Goal: Transaction & Acquisition: Obtain resource

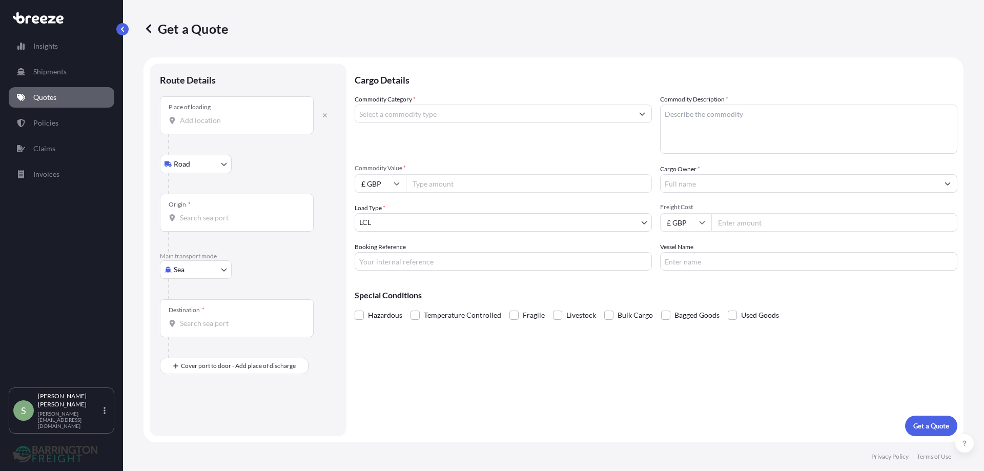
select select "Road"
select select "Sea"
select select "1"
click at [41, 121] on p "Policies" at bounding box center [45, 123] width 25 height 10
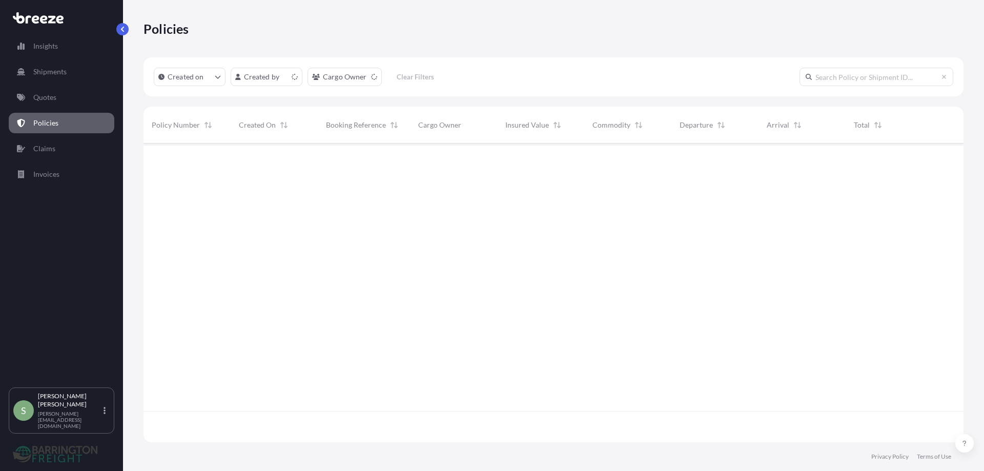
scroll to position [297, 813]
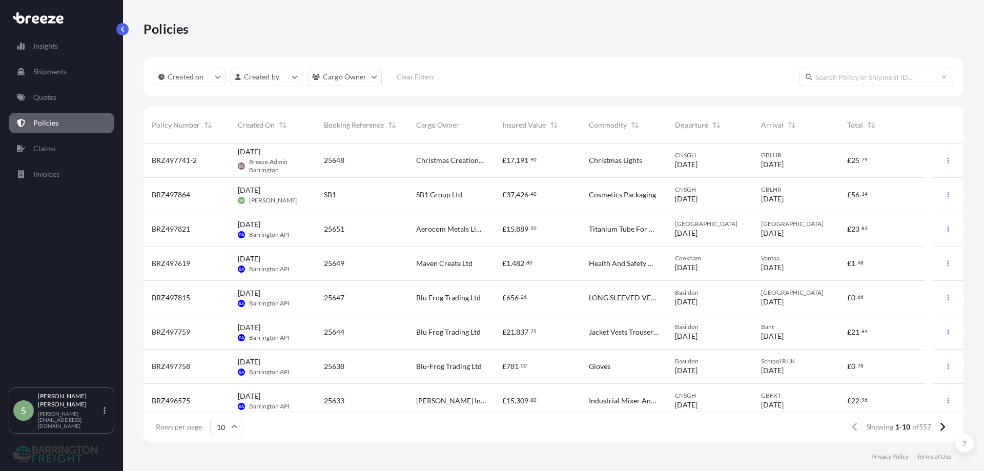
click at [466, 160] on span "Christmas Creations Ltd" at bounding box center [451, 160] width 70 height 10
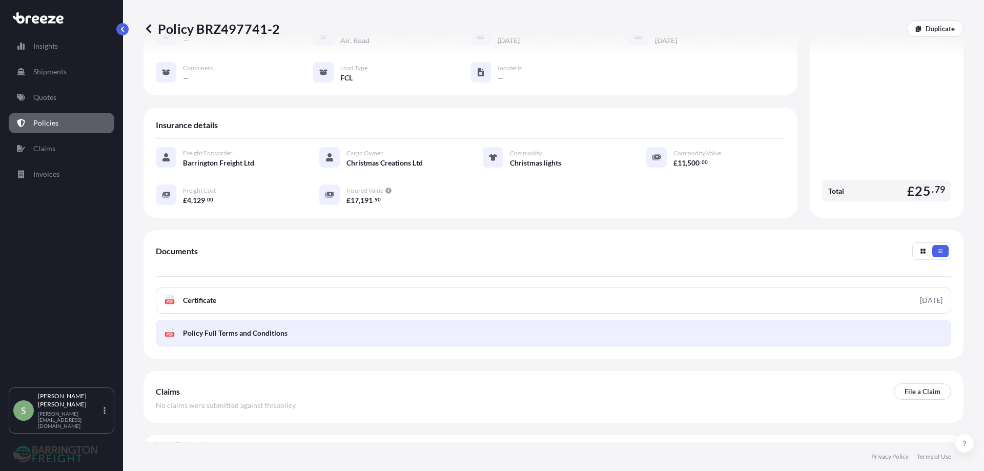
scroll to position [135, 0]
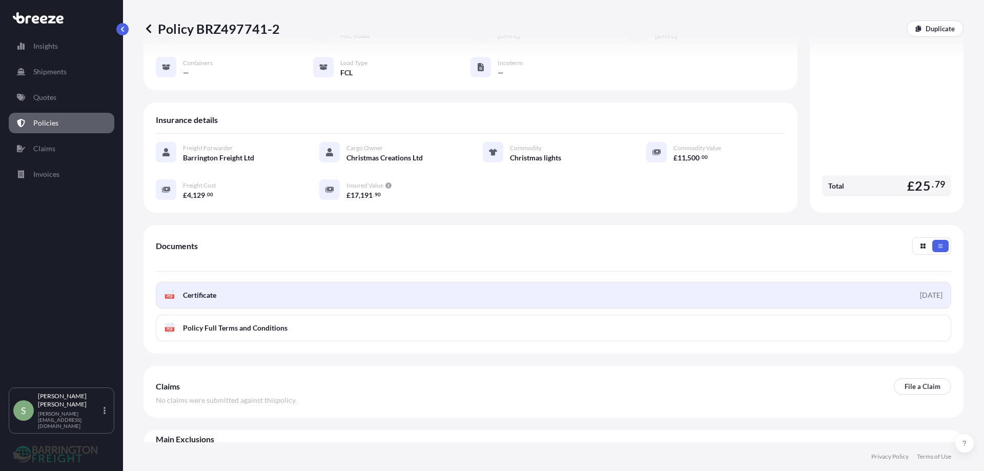
click at [212, 282] on link "PDF Certificate [DATE]" at bounding box center [554, 295] width 796 height 27
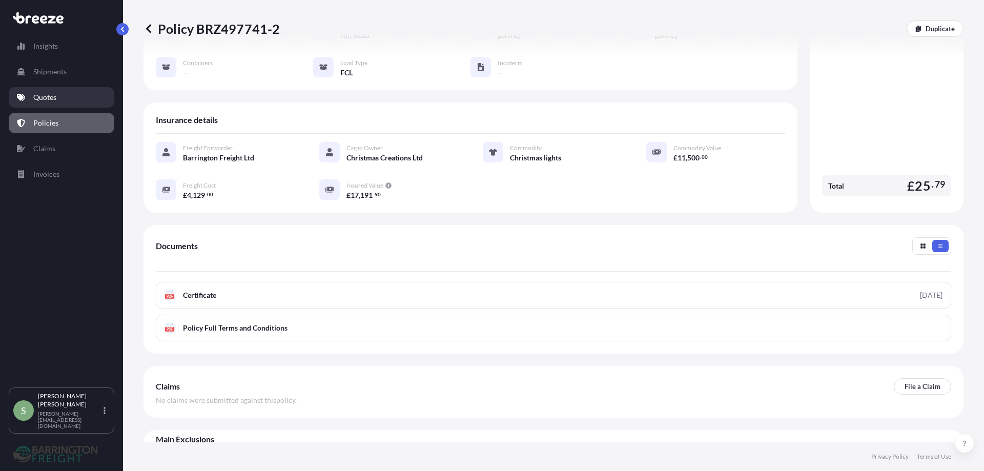
click at [37, 96] on p "Quotes" at bounding box center [44, 97] width 23 height 10
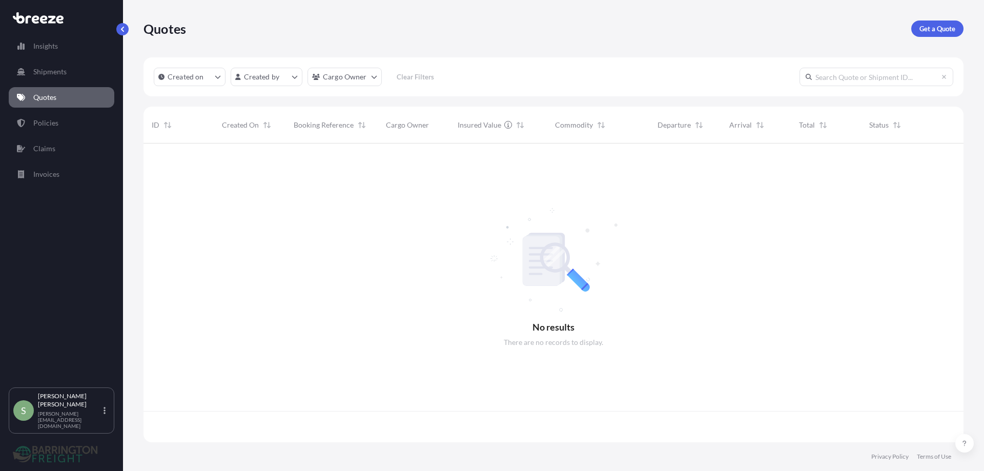
scroll to position [297, 813]
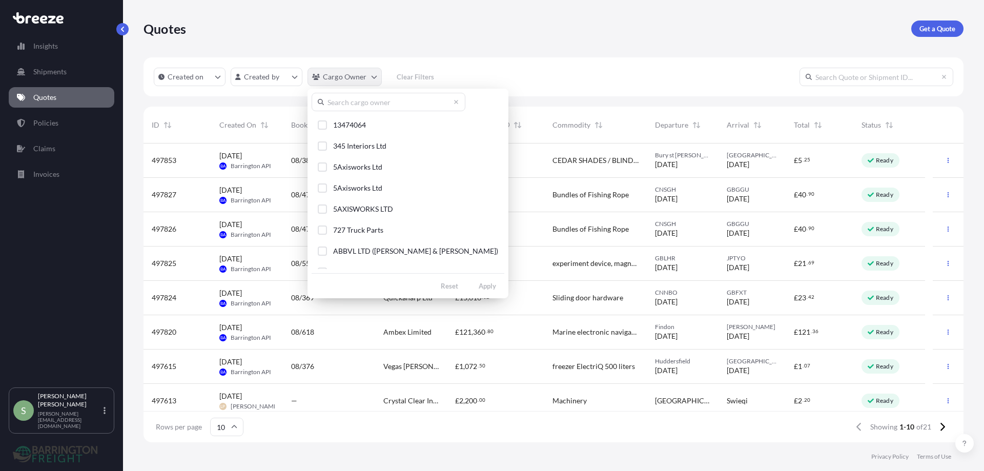
click at [348, 77] on html "Insights Shipments Quotes Policies Claims Invoices S [PERSON_NAME] [PERSON_NAME…" at bounding box center [492, 235] width 984 height 471
click at [345, 103] on input "text" at bounding box center [389, 102] width 154 height 18
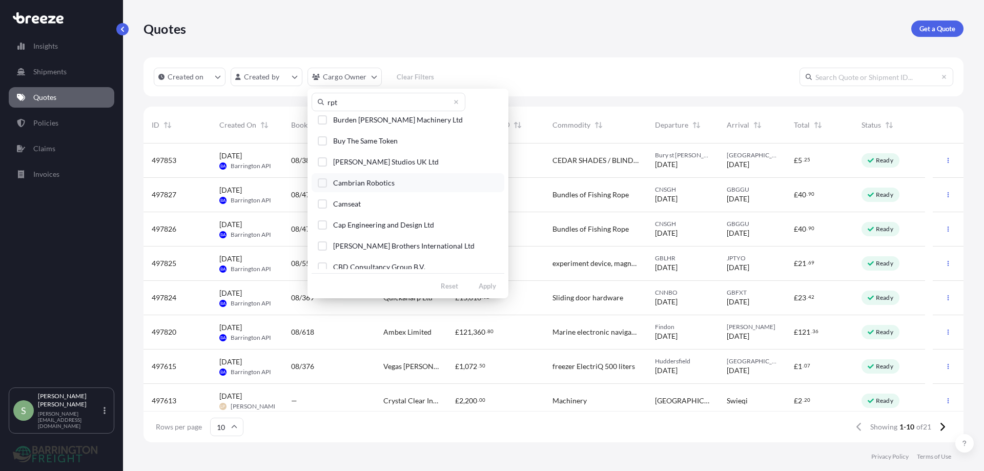
scroll to position [0, 0]
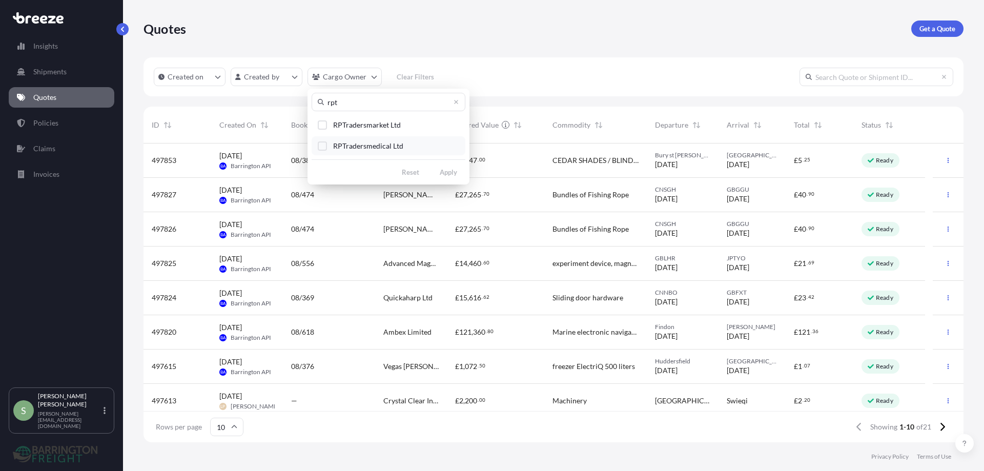
type input "rpt"
click at [324, 147] on div "Select Option" at bounding box center [322, 146] width 9 height 9
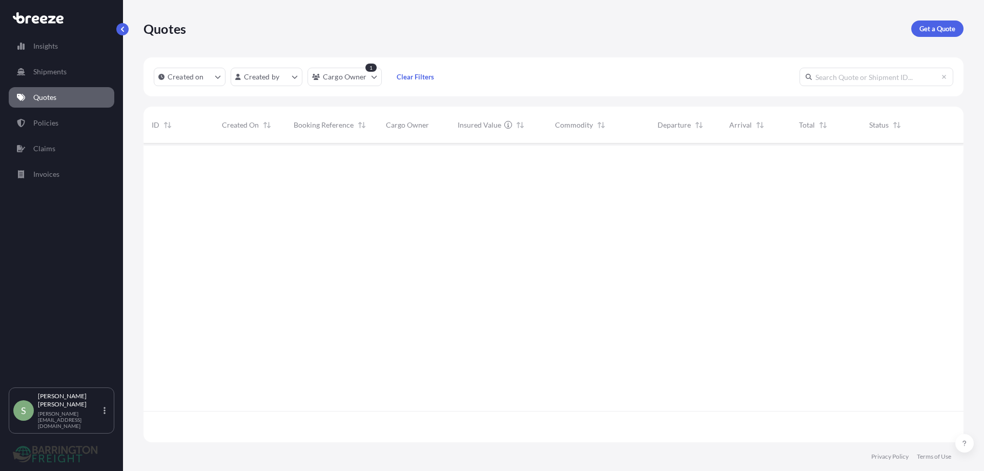
scroll to position [328, 813]
click at [44, 99] on p "Quotes" at bounding box center [44, 97] width 23 height 10
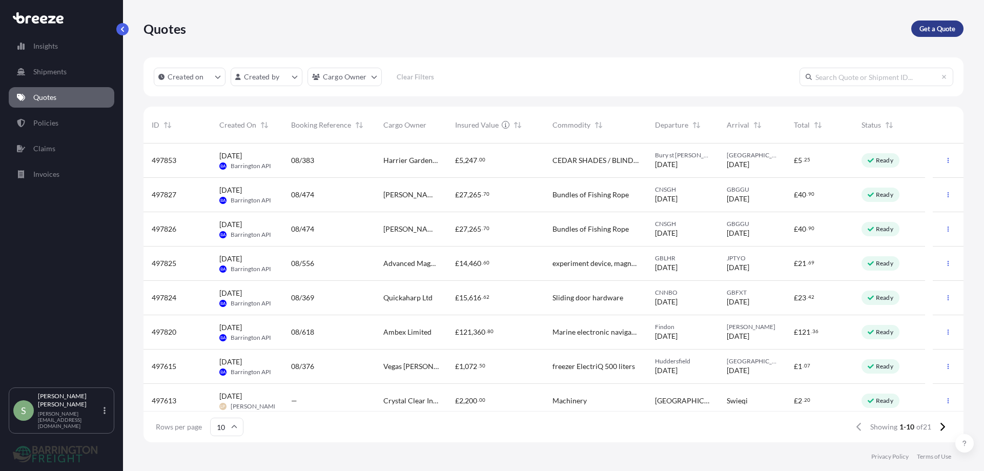
click at [940, 25] on p "Get a Quote" at bounding box center [938, 29] width 36 height 10
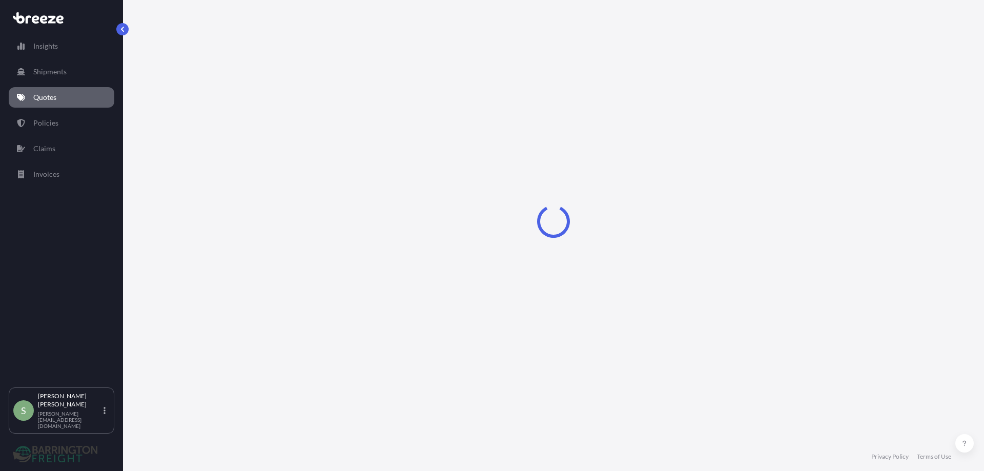
select select "Road"
select select "Sea"
select select "1"
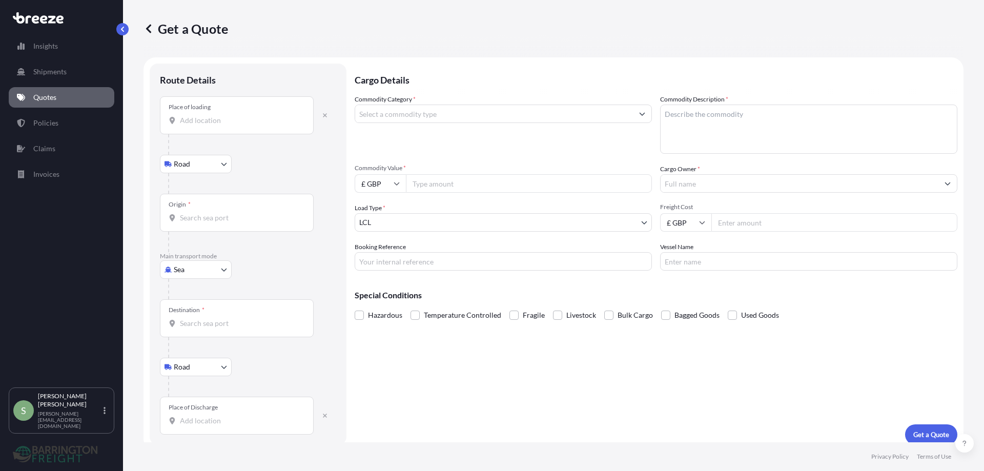
click at [191, 119] on input "Place of loading" at bounding box center [240, 120] width 121 height 10
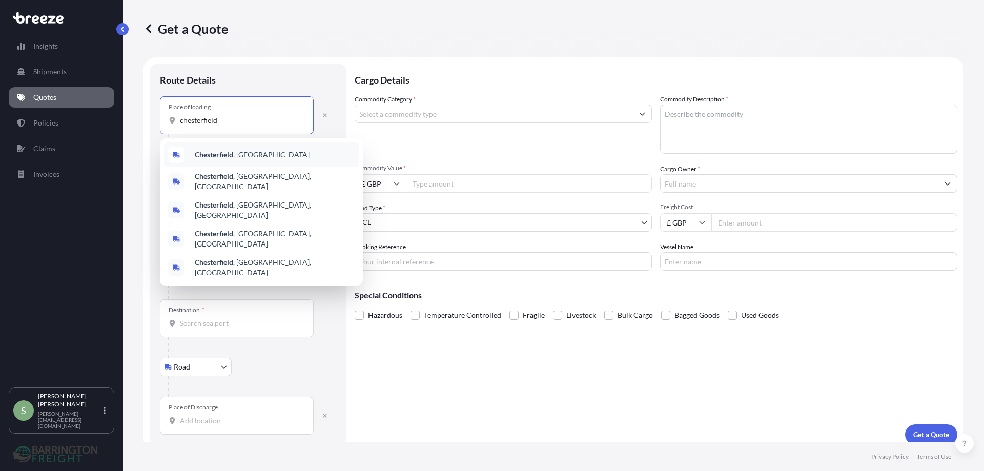
click at [215, 154] on b "Chesterfield" at bounding box center [214, 154] width 38 height 9
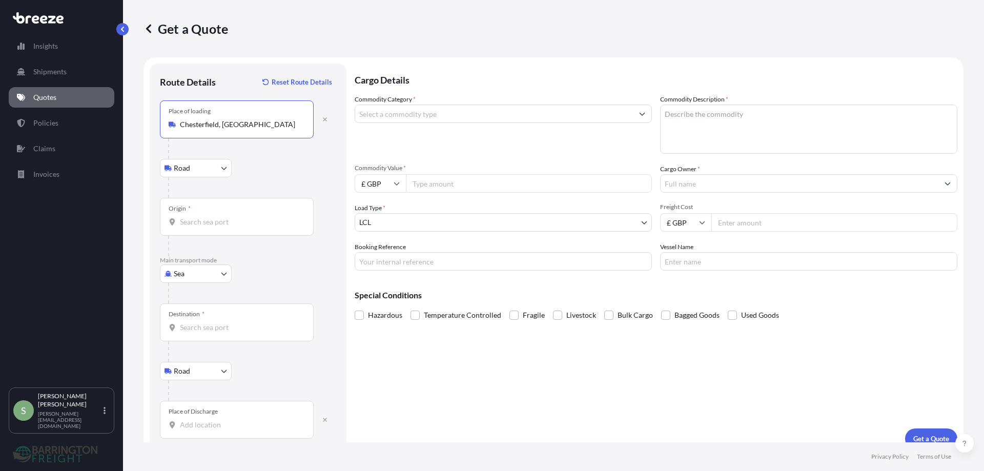
type input "Chesterfield, [GEOGRAPHIC_DATA]"
click at [200, 223] on input "Origin *" at bounding box center [240, 222] width 121 height 10
click at [206, 227] on div "Origin *" at bounding box center [237, 217] width 154 height 38
click at [206, 227] on input "Origin * Please select an origin" at bounding box center [240, 222] width 121 height 10
click at [191, 225] on input "Origin * Please select an origin" at bounding box center [240, 222] width 121 height 10
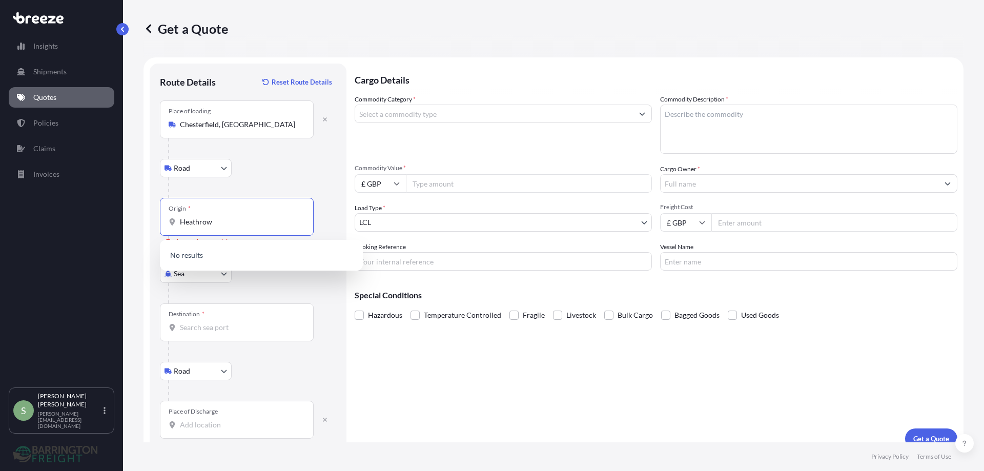
type input "Heathrow"
click at [180, 278] on body "0 options available. Insights Shipments Quotes Policies Claims Invoices S [PERS…" at bounding box center [492, 235] width 984 height 471
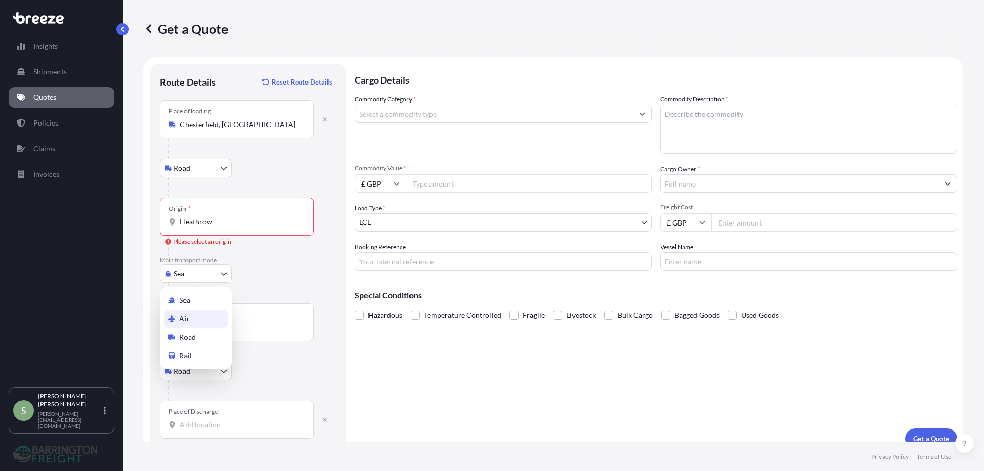
click at [177, 319] on div "Air" at bounding box center [196, 319] width 64 height 18
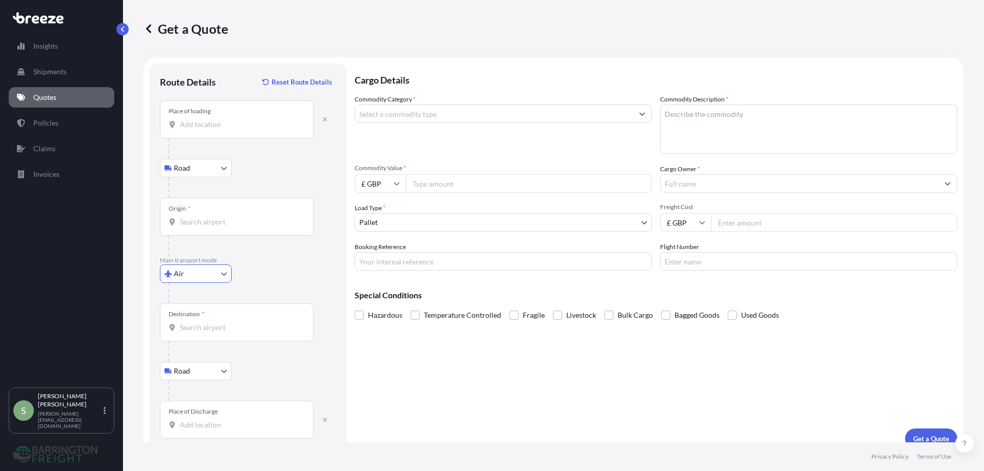
click at [203, 222] on input "Origin *" at bounding box center [240, 222] width 121 height 10
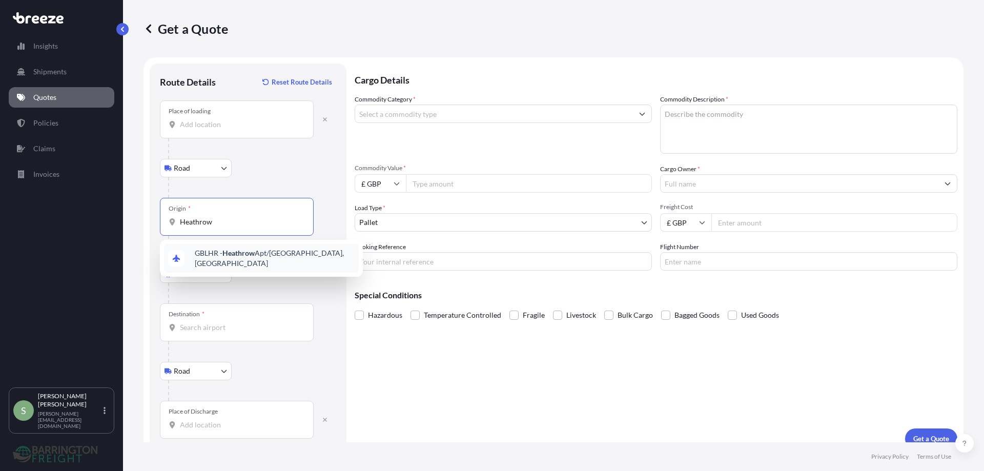
click at [204, 256] on span "GBLHR - Heathrow Apt/[GEOGRAPHIC_DATA], [GEOGRAPHIC_DATA]" at bounding box center [275, 258] width 160 height 21
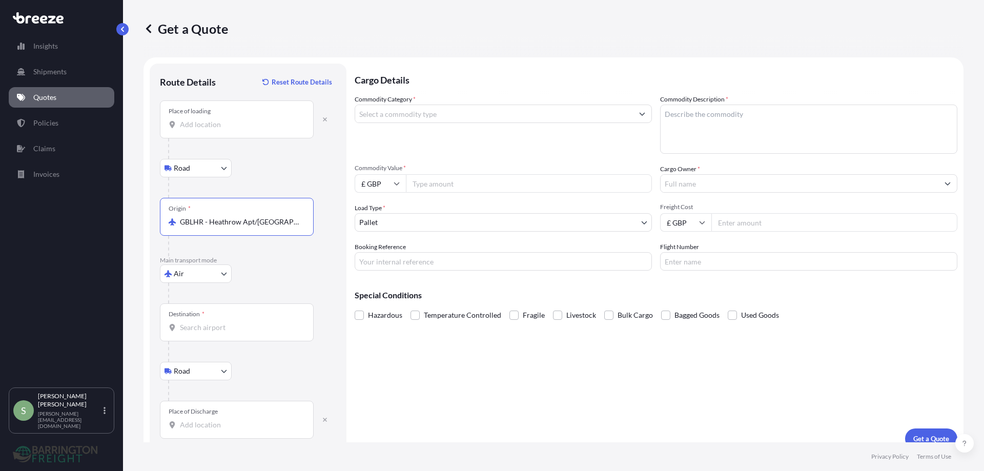
type input "GBLHR - Heathrow Apt/[GEOGRAPHIC_DATA], [GEOGRAPHIC_DATA]"
click at [189, 325] on input "Destination *" at bounding box center [240, 328] width 121 height 10
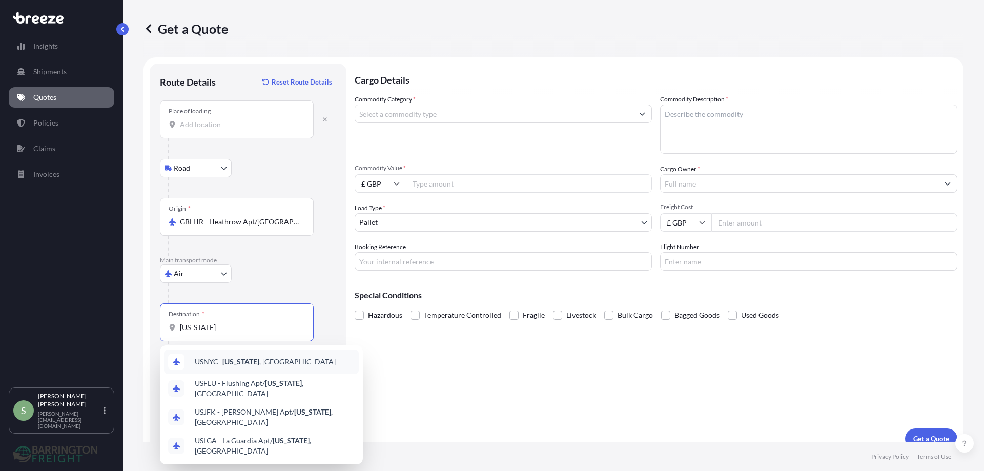
click at [216, 361] on span "USNYC - [US_STATE] , [GEOGRAPHIC_DATA]" at bounding box center [265, 362] width 141 height 10
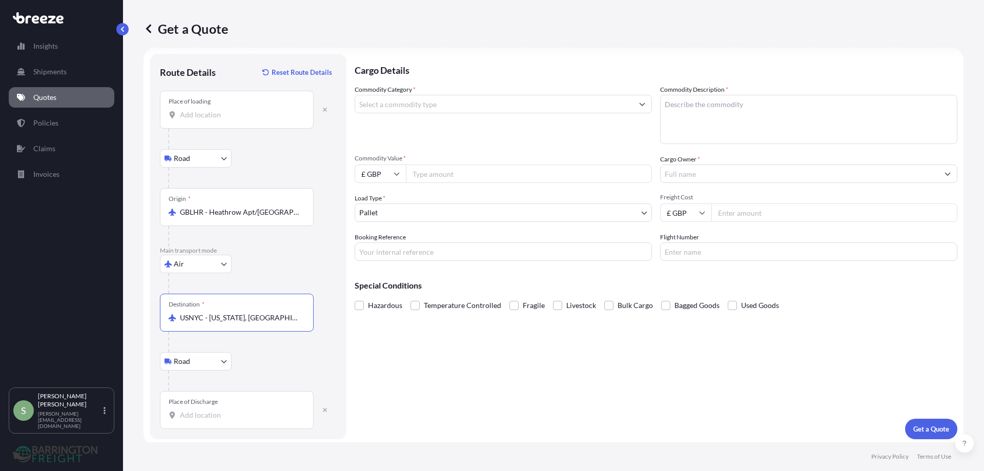
scroll to position [13, 0]
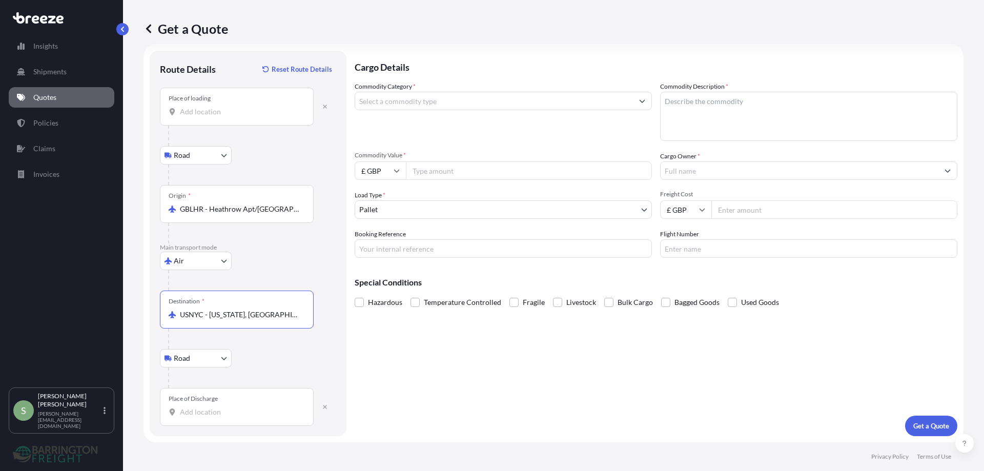
type input "USNYC - [US_STATE], [GEOGRAPHIC_DATA]"
click at [192, 413] on input "Place of Discharge" at bounding box center [240, 412] width 121 height 10
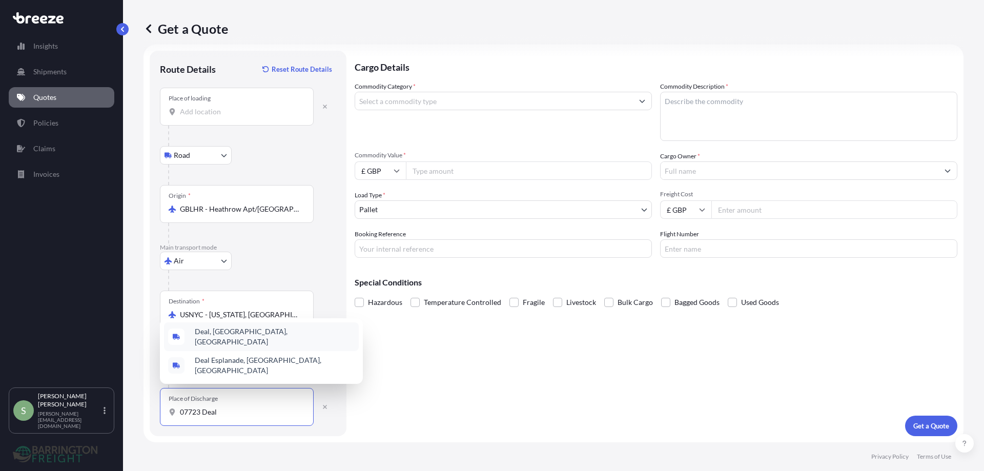
click at [217, 342] on span "Deal, [GEOGRAPHIC_DATA], [GEOGRAPHIC_DATA]" at bounding box center [275, 337] width 160 height 21
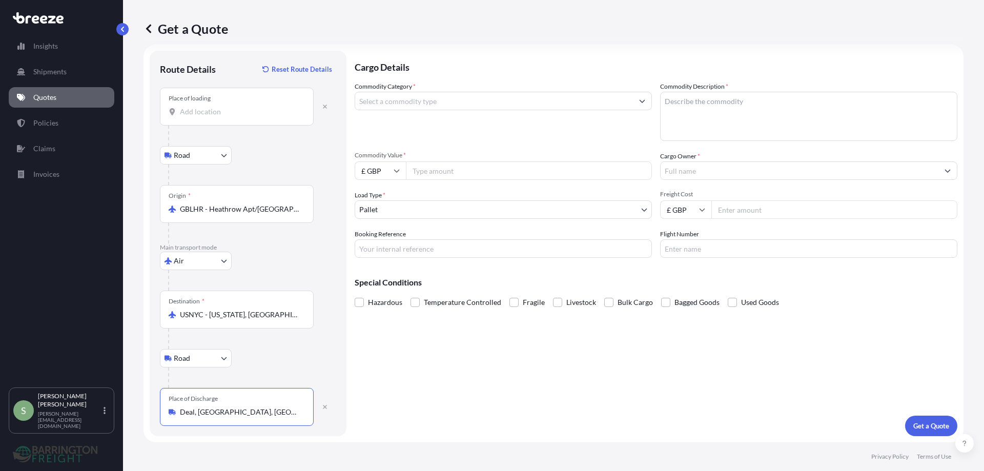
type input "Deal, [GEOGRAPHIC_DATA], [GEOGRAPHIC_DATA]"
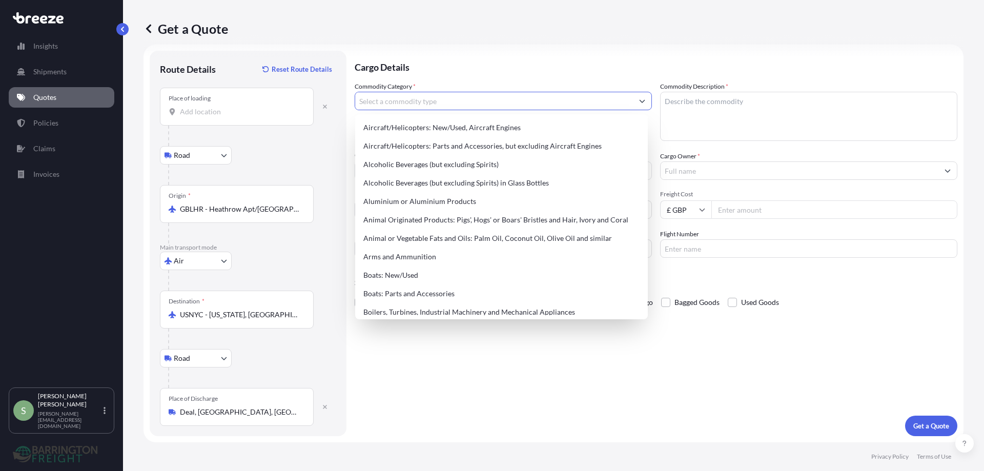
click at [435, 100] on input "Commodity Category *" at bounding box center [494, 101] width 278 height 18
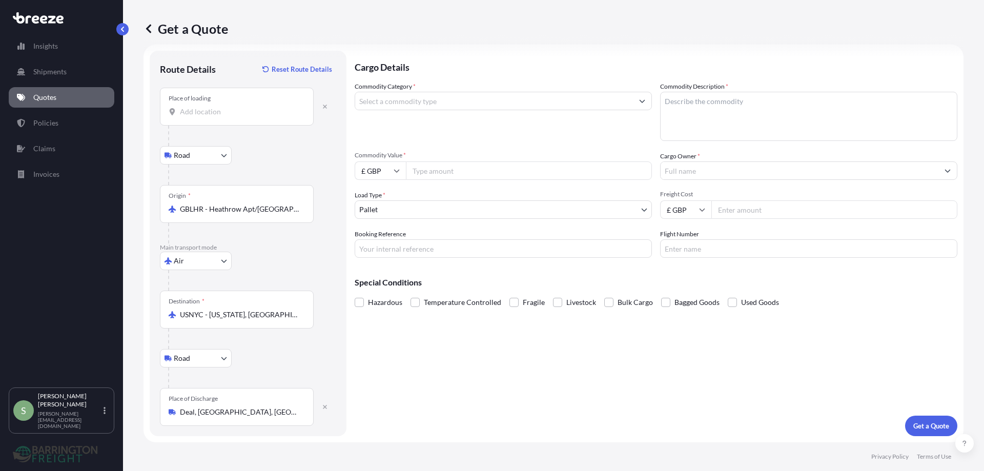
click at [438, 99] on input "Commodity Category *" at bounding box center [494, 101] width 278 height 18
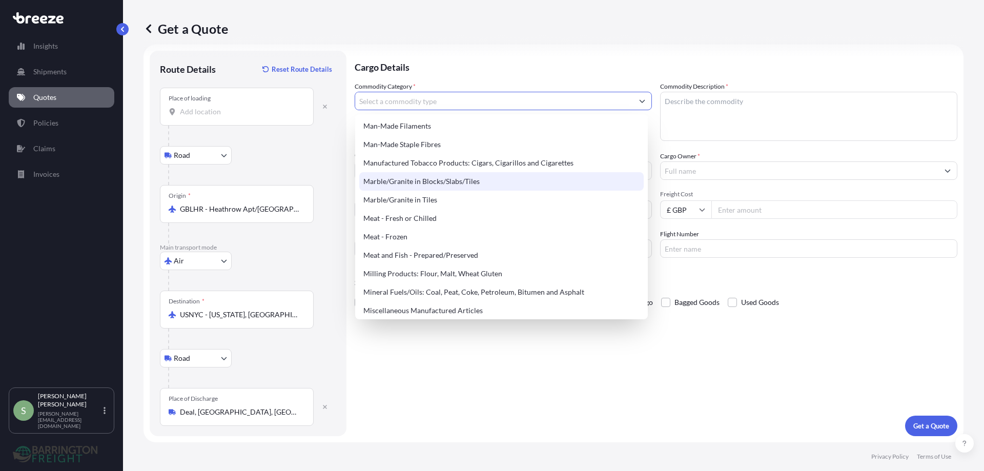
scroll to position [1282, 0]
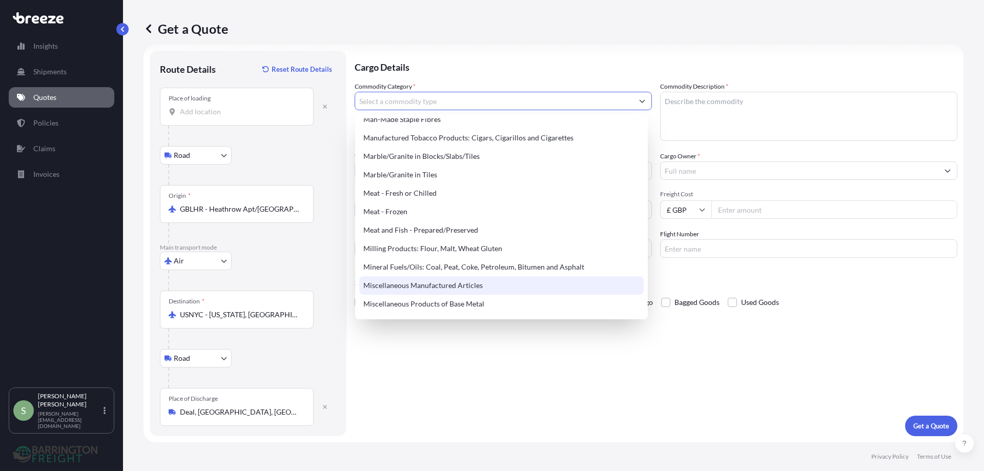
click at [393, 285] on div "Miscellaneous Manufactured Articles" at bounding box center [501, 285] width 285 height 18
type input "Miscellaneous Manufactured Articles"
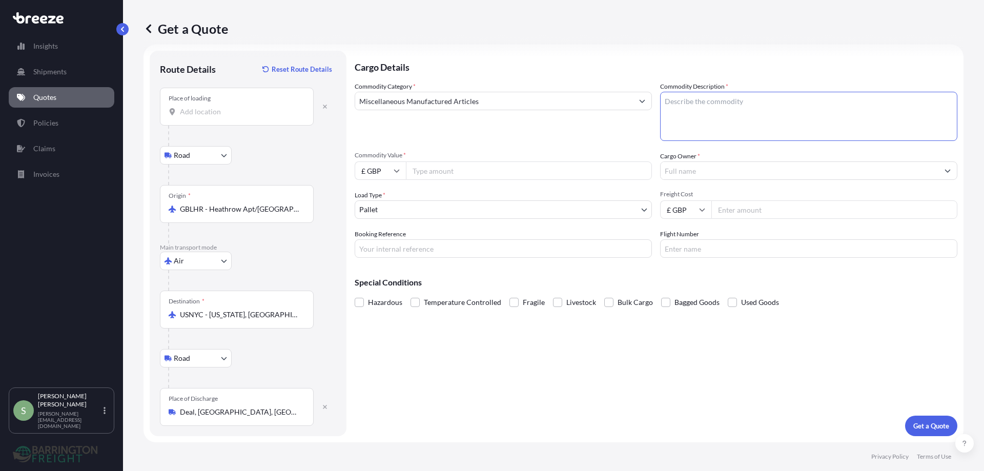
click at [684, 104] on textarea "Commodity Description *" at bounding box center [808, 116] width 297 height 49
type textarea "Stretcher + Loader system"
click at [677, 169] on input "Cargo Owner *" at bounding box center [800, 171] width 278 height 18
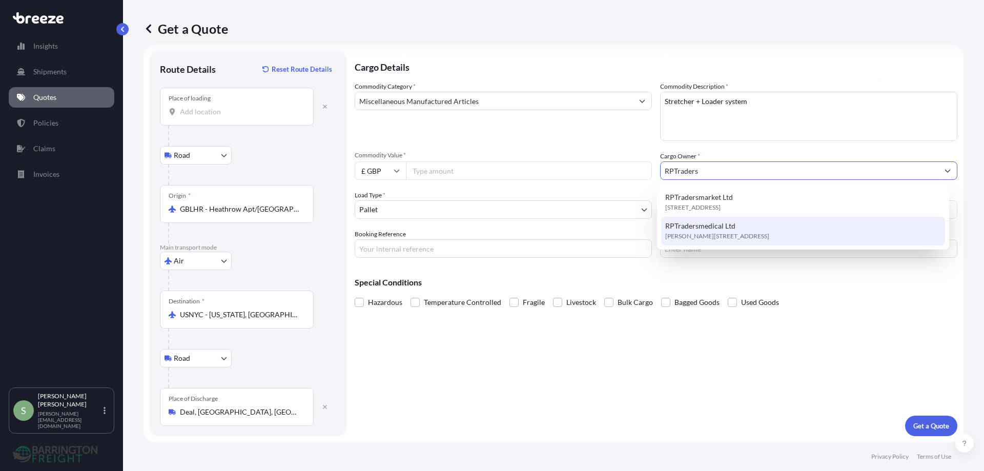
click at [696, 231] on span "[PERSON_NAME][STREET_ADDRESS]" at bounding box center [718, 236] width 104 height 10
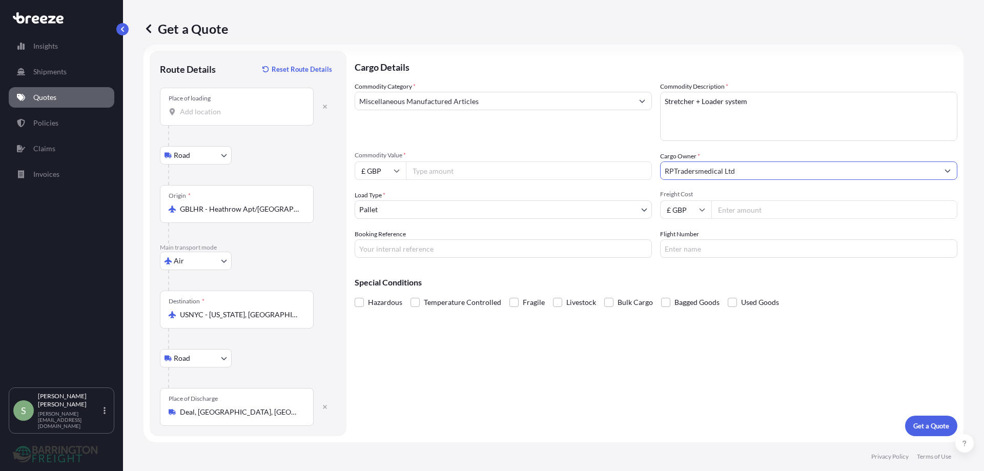
type input "RPTradersmedical Ltd"
click at [736, 210] on input "Freight Cost" at bounding box center [835, 209] width 246 height 18
type input "1197"
click at [449, 169] on input "Commodity Value *" at bounding box center [529, 171] width 246 height 18
click at [431, 165] on input "Commodity Value *" at bounding box center [529, 171] width 246 height 18
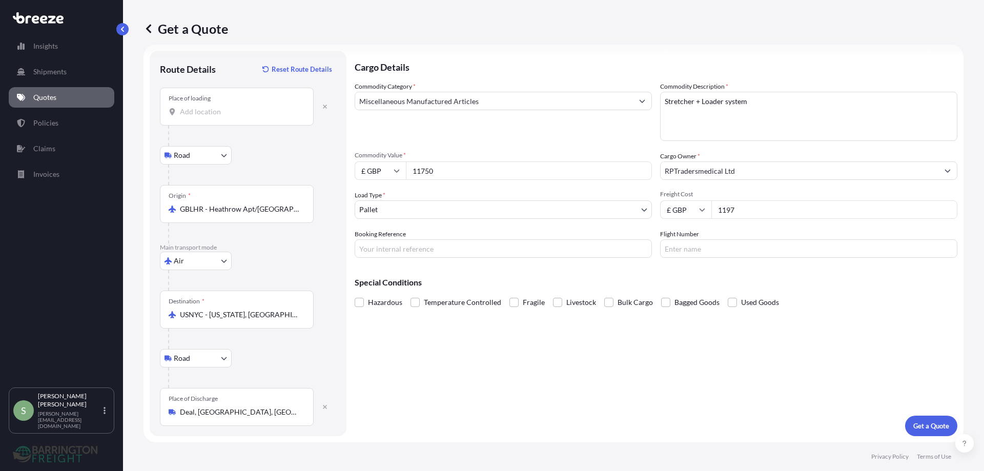
type input "11750"
click at [385, 248] on input "Booking Reference" at bounding box center [503, 248] width 297 height 18
type input "25628"
click at [922, 427] on p "Get a Quote" at bounding box center [932, 426] width 36 height 10
click at [186, 115] on input "Place of loading Please select a place of loading" at bounding box center [240, 112] width 121 height 10
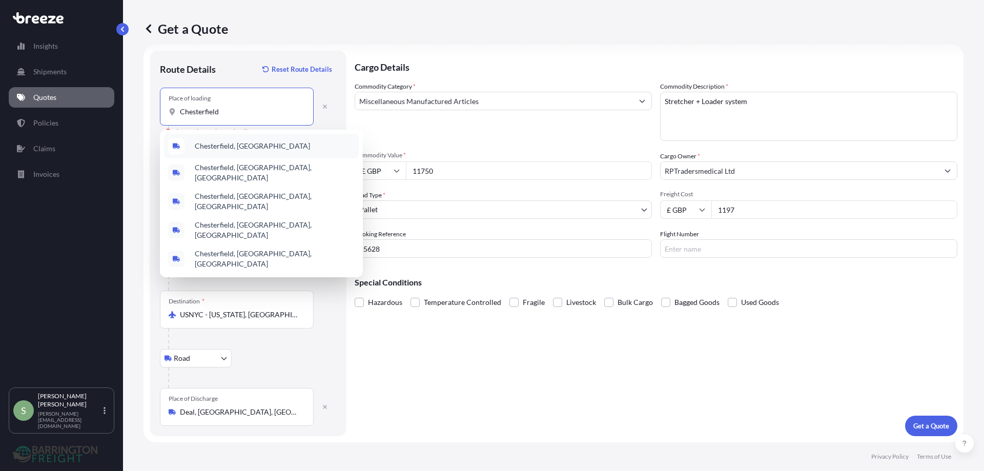
click at [213, 145] on span "Chesterfield, [GEOGRAPHIC_DATA]" at bounding box center [252, 146] width 115 height 10
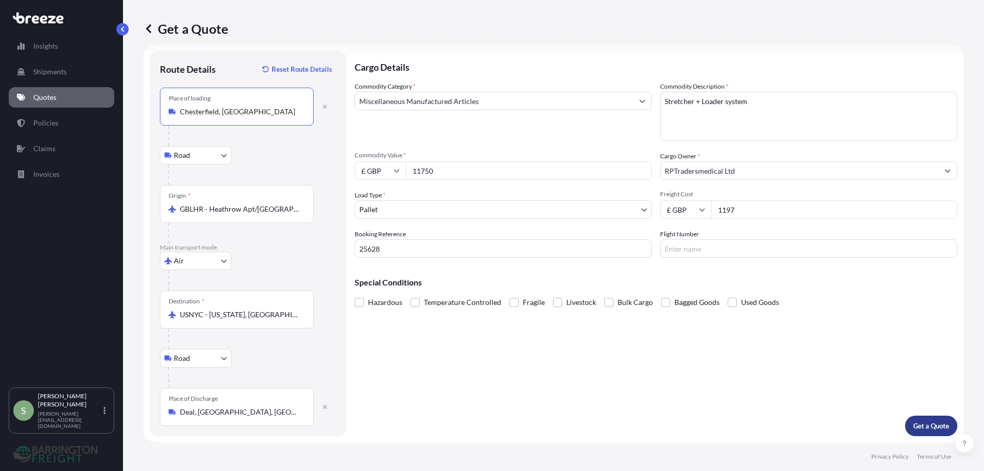
type input "Chesterfield, [GEOGRAPHIC_DATA]"
click at [928, 420] on button "Get a Quote" at bounding box center [932, 426] width 52 height 21
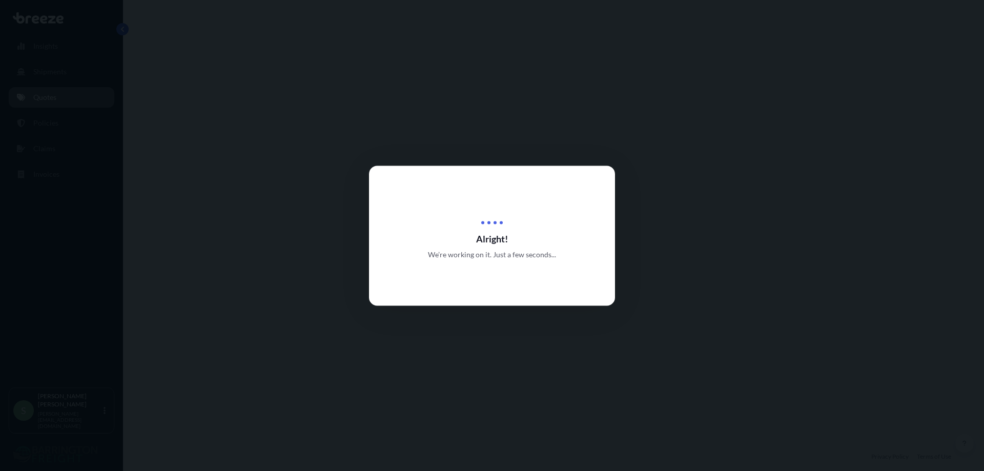
select select "Road"
select select "Air"
select select "Road"
select select "1"
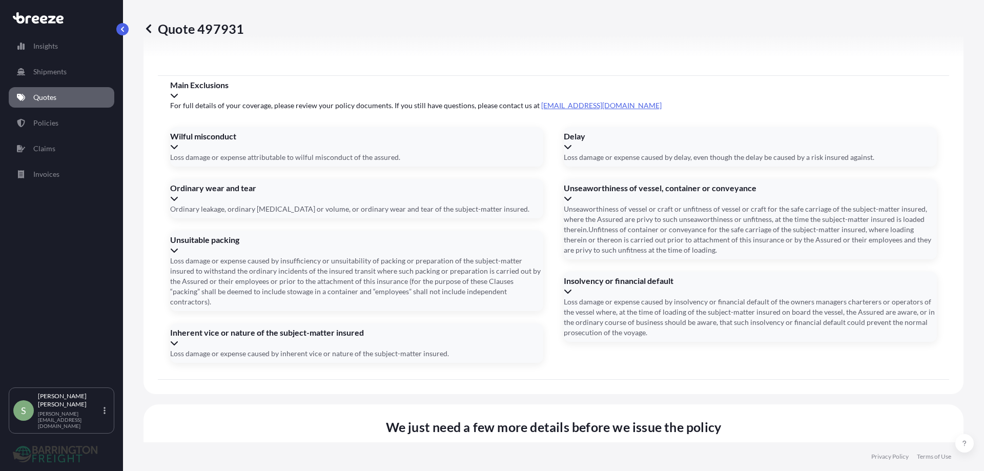
scroll to position [1359, 0]
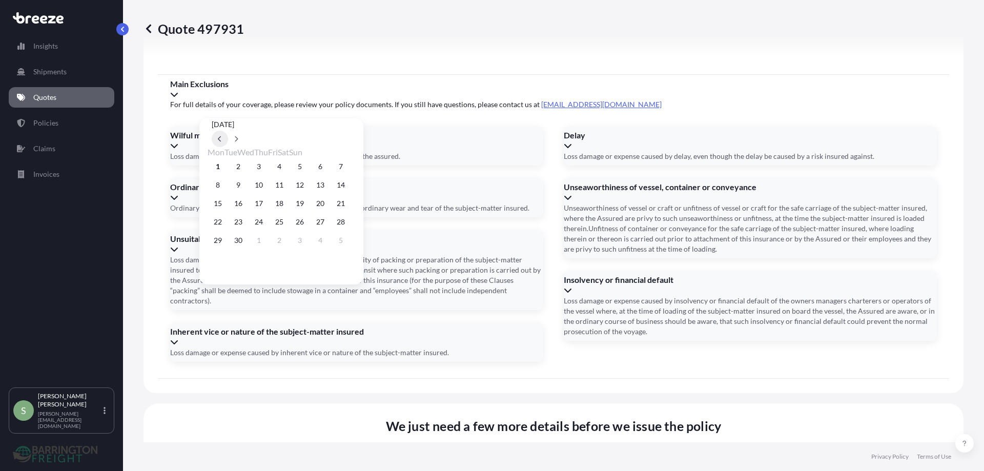
click at [228, 131] on button at bounding box center [220, 139] width 16 height 16
click at [285, 245] on button "28" at bounding box center [279, 240] width 16 height 16
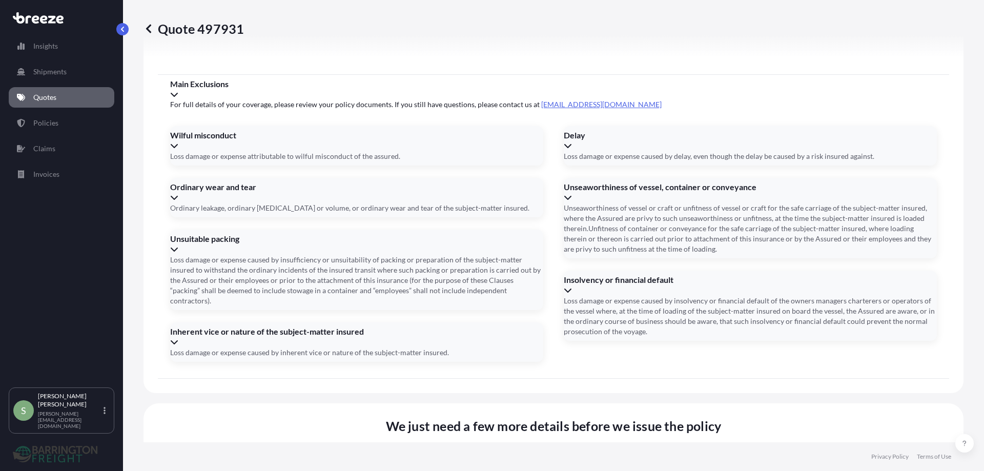
type input "[DATE]"
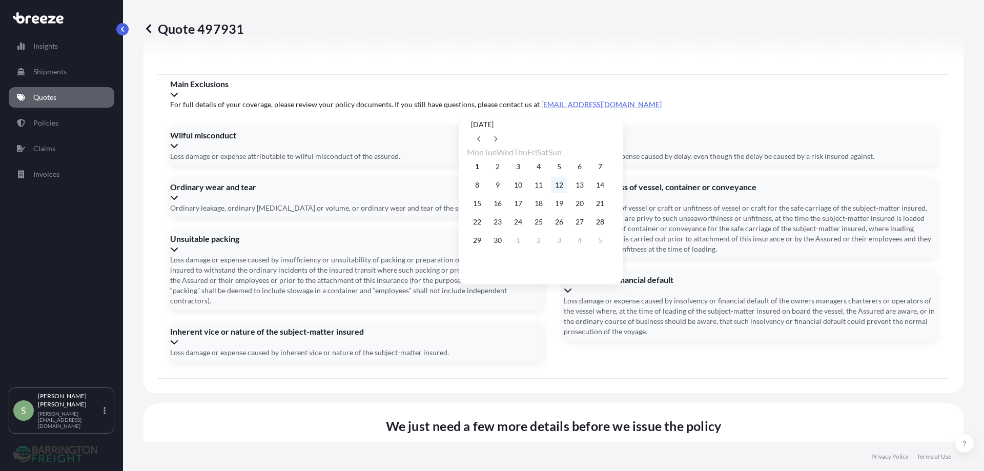
click at [568, 186] on button "12" at bounding box center [559, 185] width 16 height 16
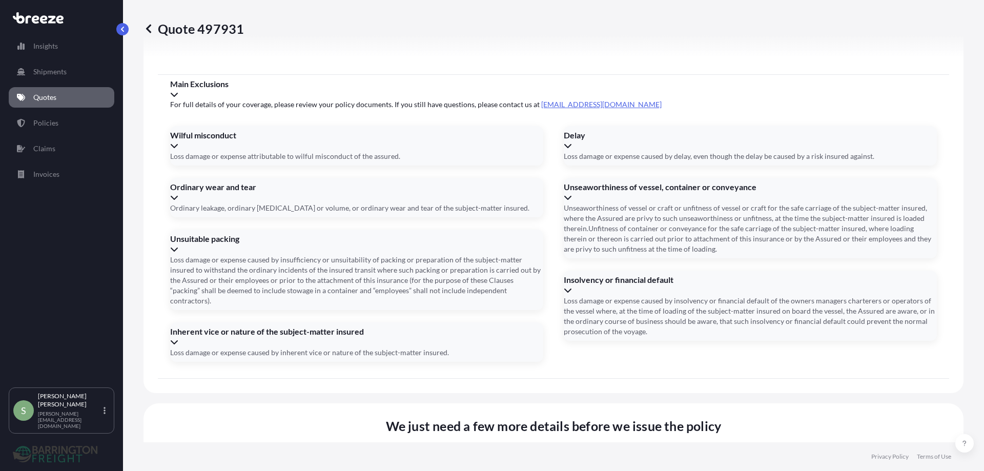
type input "[DATE]"
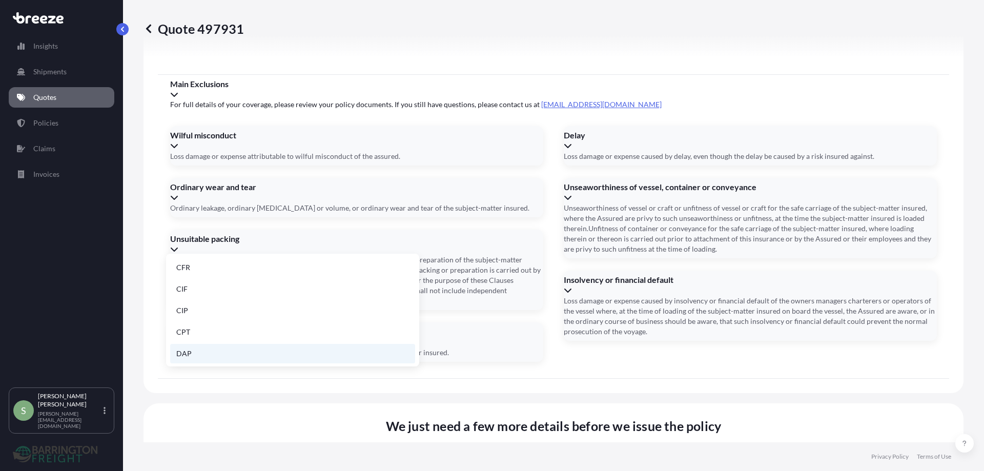
click at [181, 356] on li "DAP" at bounding box center [292, 353] width 245 height 19
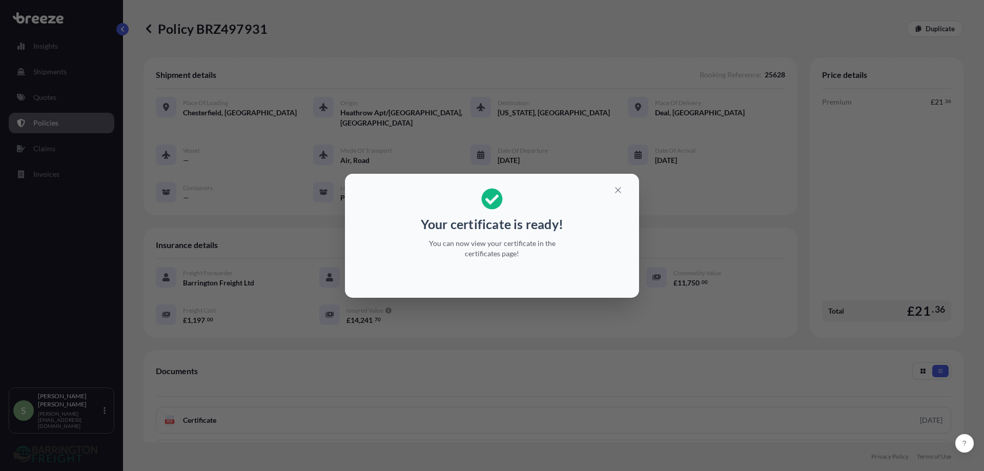
click at [275, 401] on div "Your certificate is ready! You can now view your certificate in the certificate…" at bounding box center [492, 235] width 984 height 471
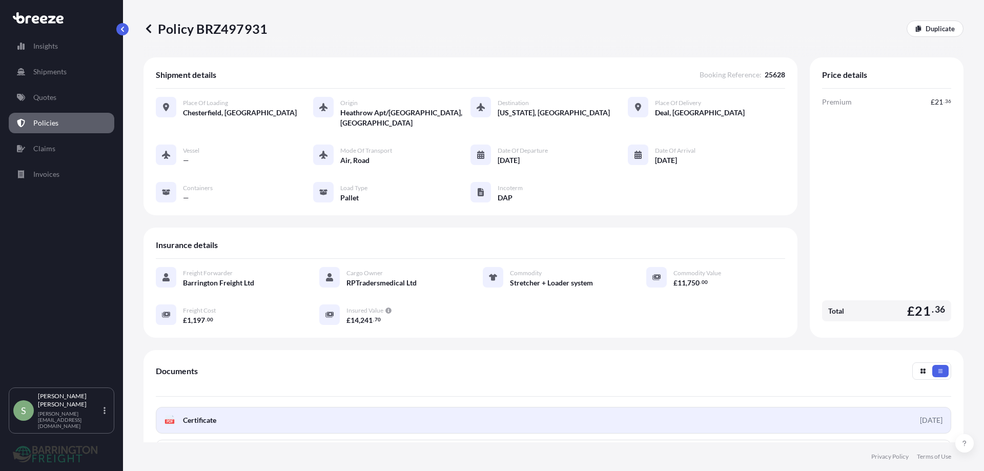
click at [195, 415] on span "Certificate" at bounding box center [199, 420] width 33 height 10
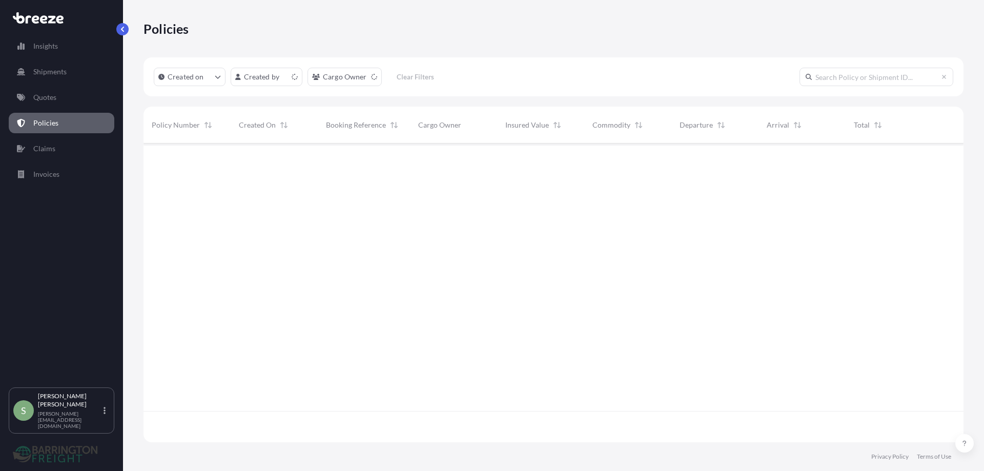
scroll to position [297, 813]
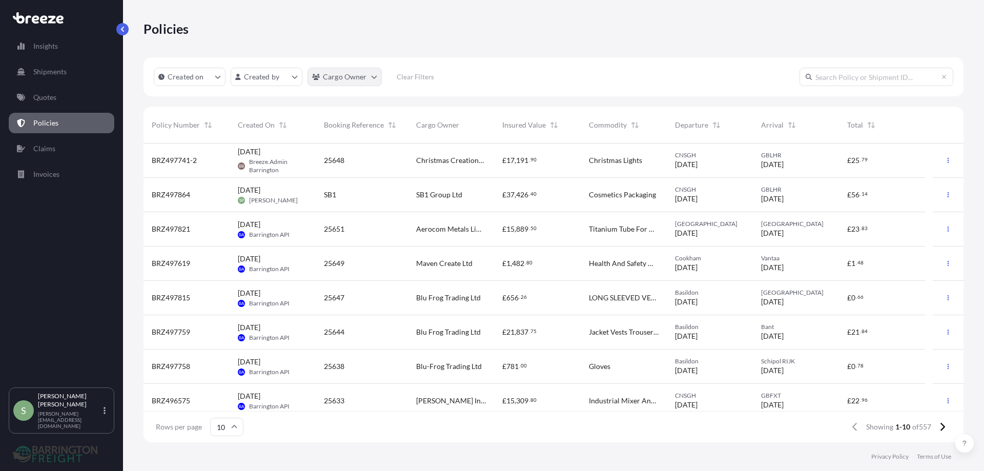
click at [360, 77] on html "Insights Shipments Quotes Policies Claims Invoices S [PERSON_NAME] [PERSON_NAME…" at bounding box center [492, 235] width 984 height 471
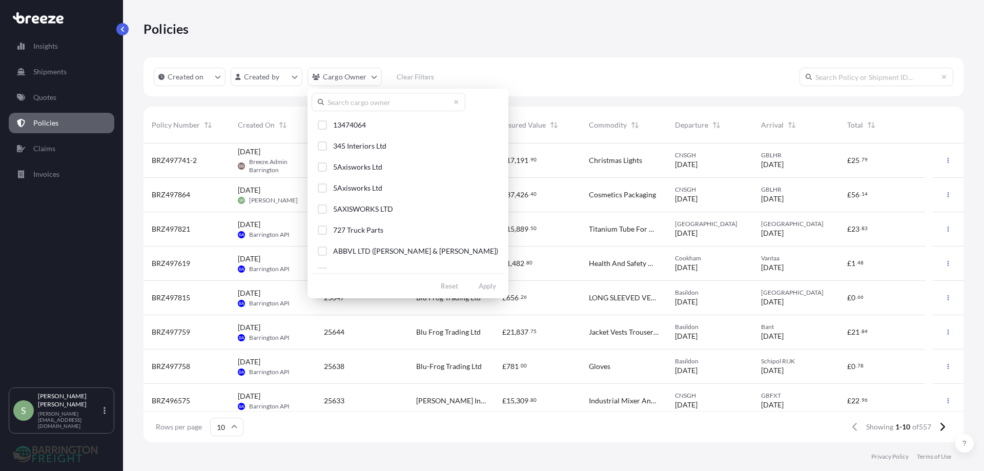
click at [349, 105] on input "text" at bounding box center [389, 102] width 154 height 18
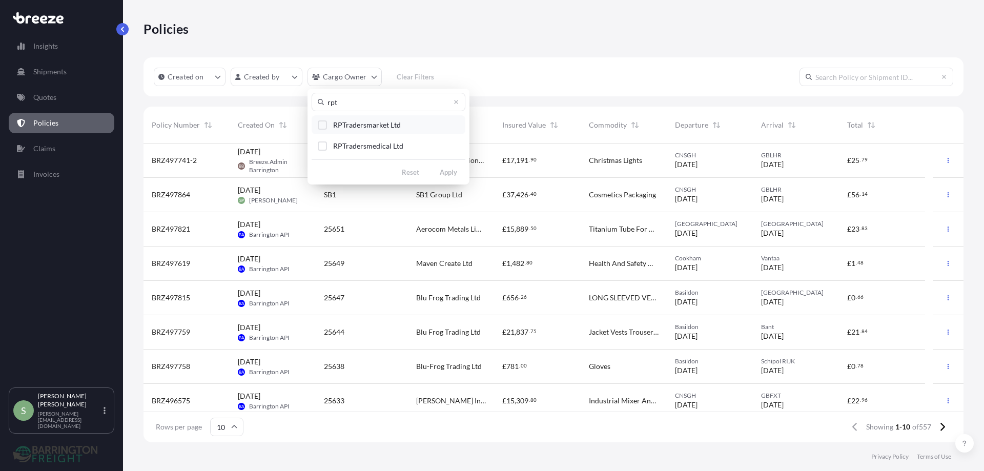
type input "rpt"
click at [346, 124] on span "RPTradersmarket Ltd" at bounding box center [367, 125] width 68 height 10
drag, startPoint x: 339, startPoint y: 146, endPoint x: 352, endPoint y: 152, distance: 13.5
click at [340, 146] on span "RPTradersmedical Ltd" at bounding box center [368, 146] width 70 height 10
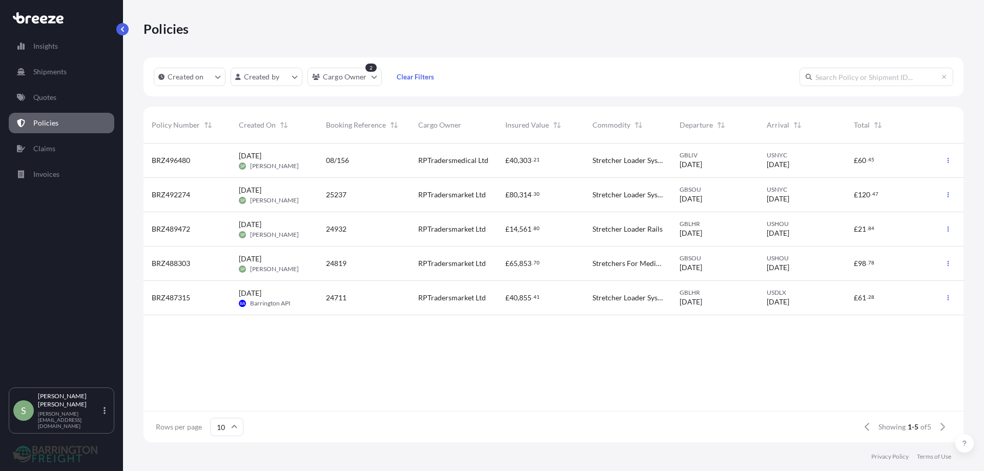
click at [517, 160] on span "40" at bounding box center [514, 160] width 8 height 7
